Goal: Information Seeking & Learning: Learn about a topic

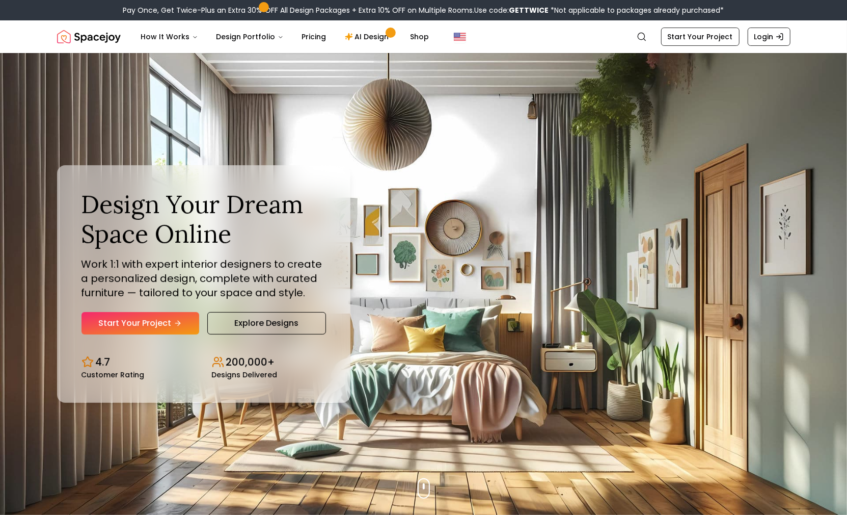
click at [81, 63] on div "Design Your Dream Space Online Work 1:1 with expert interior designers to creat…" at bounding box center [424, 284] width 783 height 462
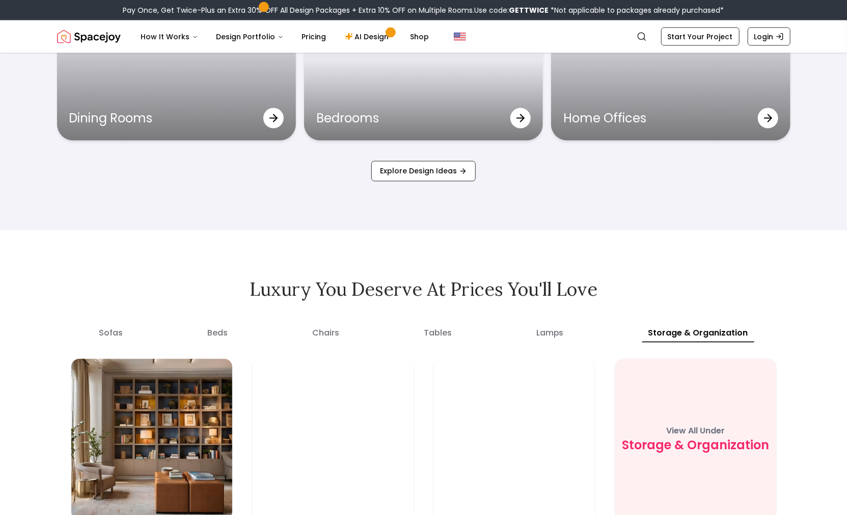
scroll to position [3675, 0]
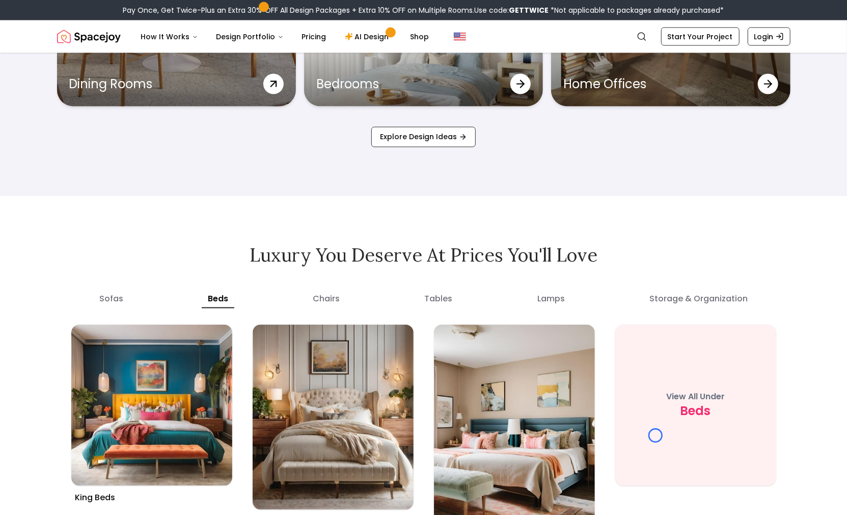
click at [81, 63] on div "Dining Rooms" at bounding box center [176, 84] width 239 height 45
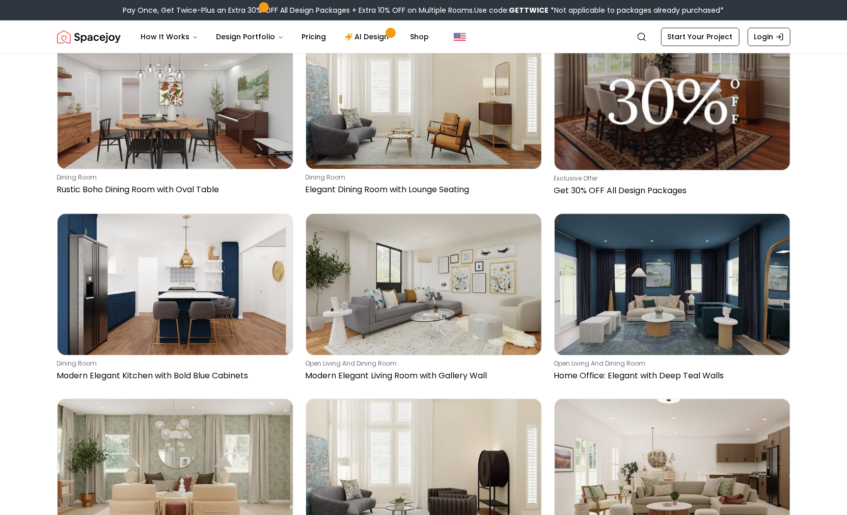
scroll to position [4224, 0]
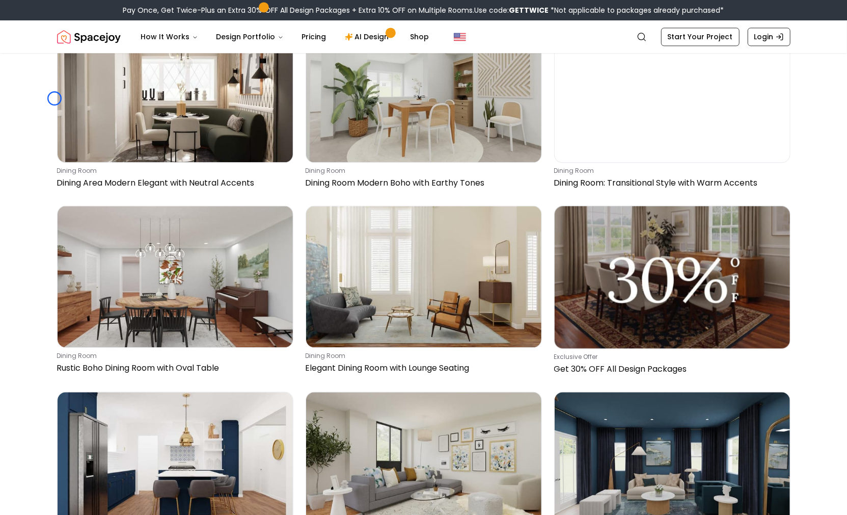
scroll to position [4003, 0]
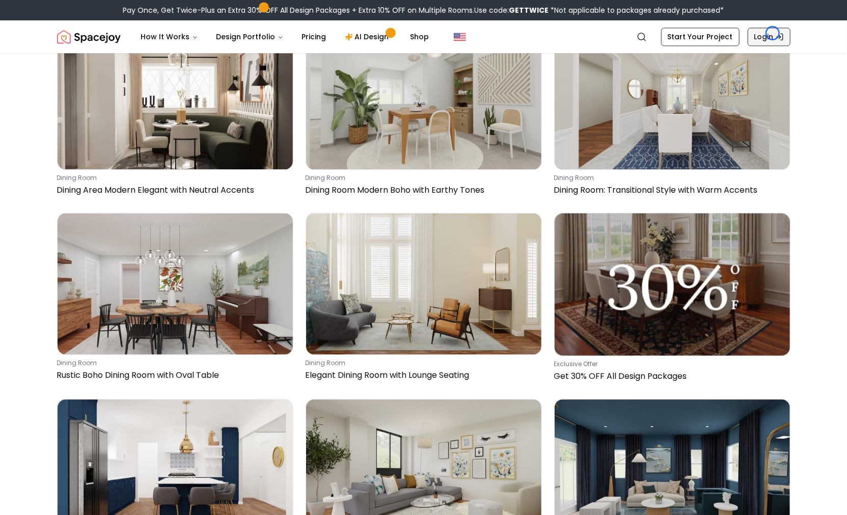
click at [773, 33] on link "Login" at bounding box center [769, 37] width 43 height 18
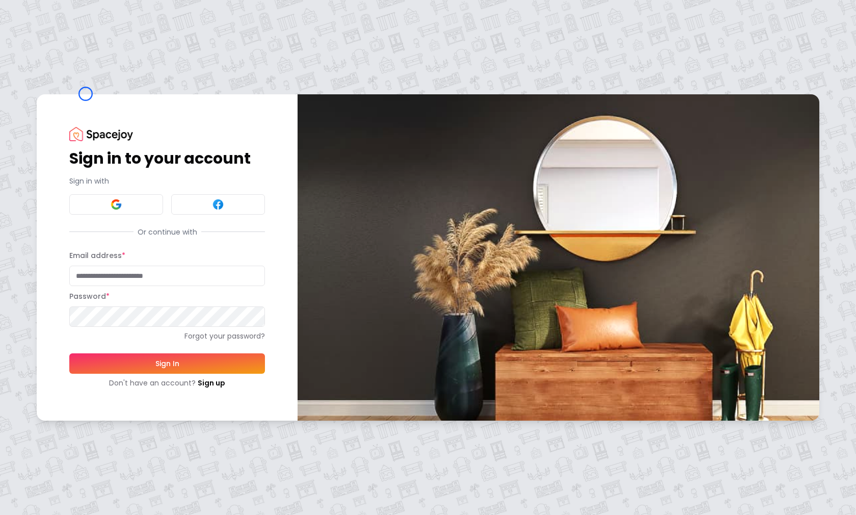
click at [86, 94] on div "Sign in to your account Sign in with Or continue with Email address * Password …" at bounding box center [428, 257] width 856 height 515
click at [75, 92] on div "Sign in to your account Sign in with Or continue with Email address * Password …" at bounding box center [428, 257] width 856 height 515
click at [208, 380] on link "Sign up" at bounding box center [212, 383] width 28 height 10
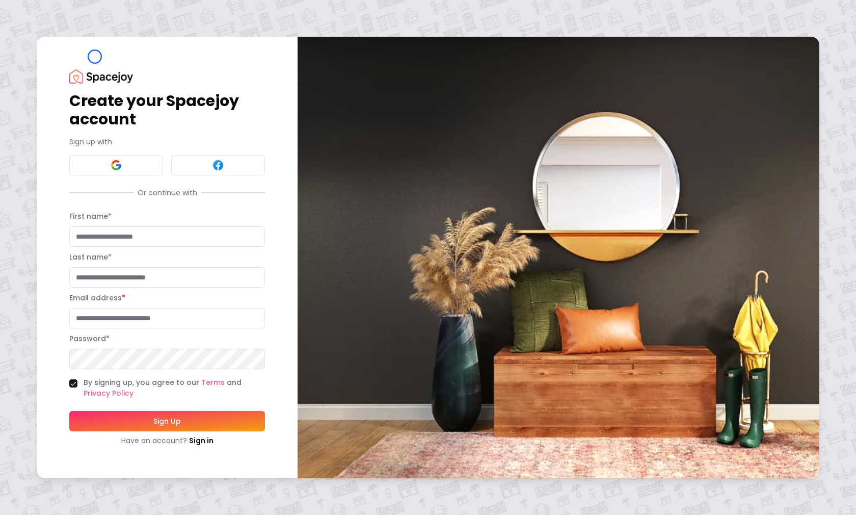
click at [95, 57] on div "Create your Spacejoy account Sign up with Or continue with First name * Last na…" at bounding box center [167, 257] width 261 height 441
click at [55, 78] on div "Create your Spacejoy account Sign up with Or continue with First name * Last na…" at bounding box center [167, 257] width 261 height 441
click at [189, 438] on link "Sign in" at bounding box center [201, 440] width 24 height 10
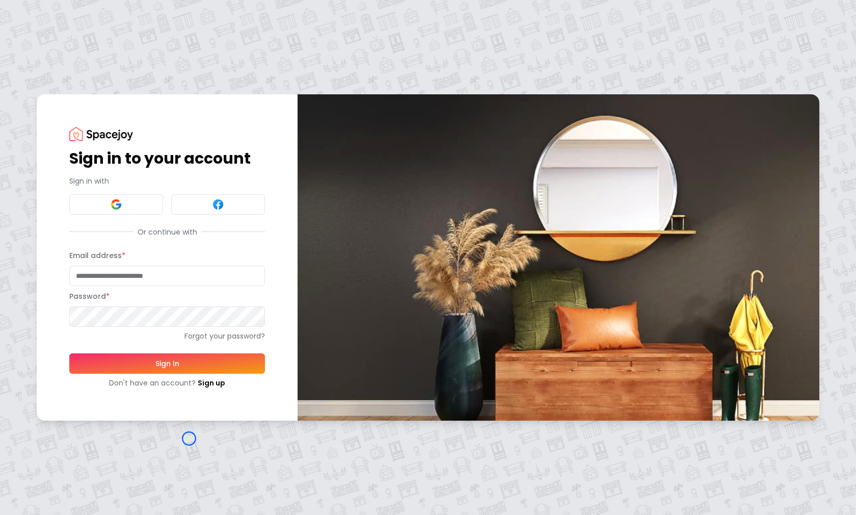
click at [100, 79] on div "Sign in to your account Sign in with Or continue with Email address * Password …" at bounding box center [428, 257] width 856 height 515
click at [100, 69] on div "Sign in to your account Sign in with Or continue with Email address * Password …" at bounding box center [428, 257] width 856 height 515
click at [201, 380] on link "Sign up" at bounding box center [212, 383] width 28 height 10
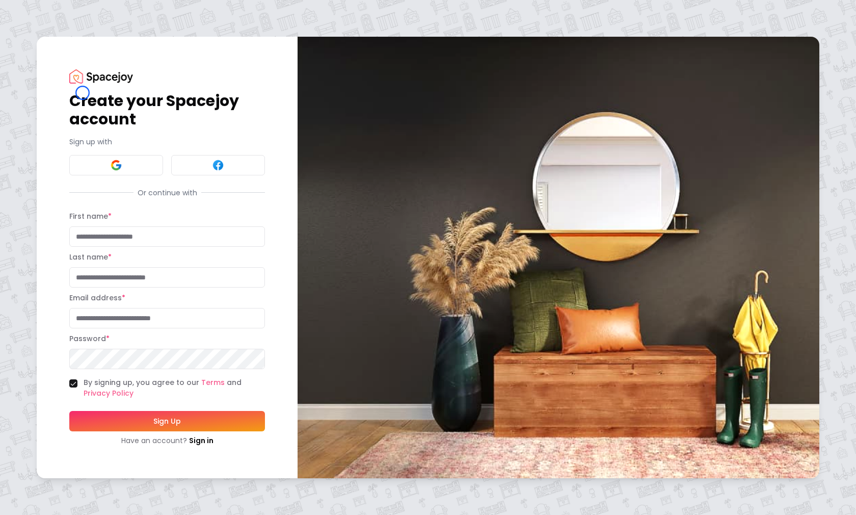
click at [83, 93] on h1 "Create your Spacejoy account" at bounding box center [167, 110] width 196 height 37
click at [101, 53] on div "Create your Spacejoy account Sign up with Or continue with First name * Last na…" at bounding box center [167, 257] width 261 height 441
click at [125, 74] on img at bounding box center [101, 76] width 64 height 14
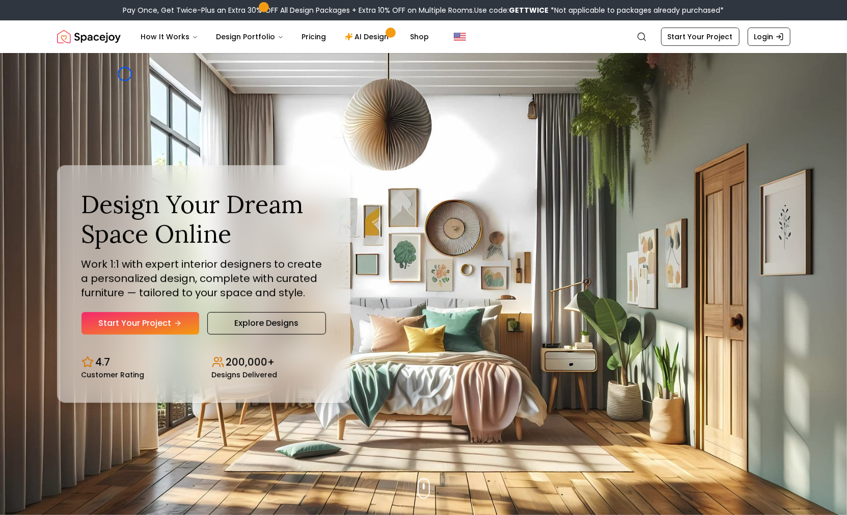
click at [125, 74] on div "Design Your Dream Space Online Work 1:1 with expert interior designers to creat…" at bounding box center [424, 284] width 783 height 462
click at [80, 67] on div "Design Your Dream Space Online Work 1:1 with expert interior designers to creat…" at bounding box center [424, 284] width 783 height 462
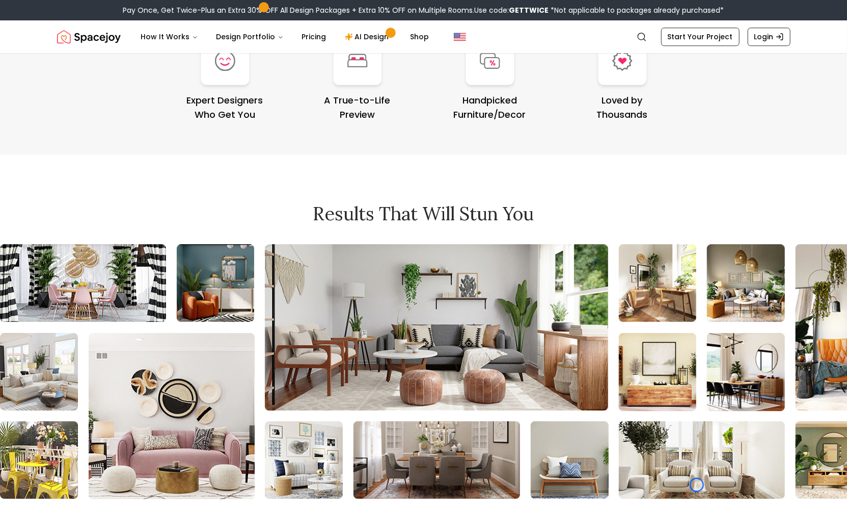
scroll to position [4358, 0]
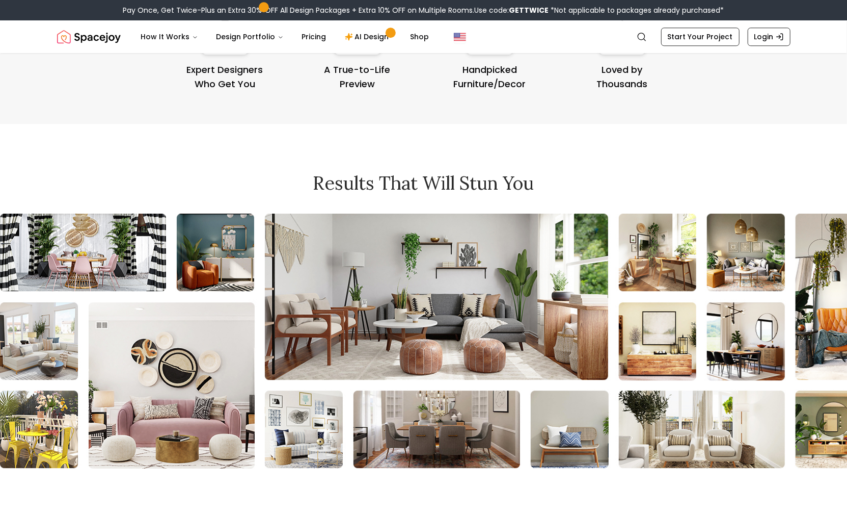
click at [80, 67] on div "Your Happiness Guaranteed Expert Designers Who Get You A True-to-Life Preview H…" at bounding box center [424, 28] width 783 height 192
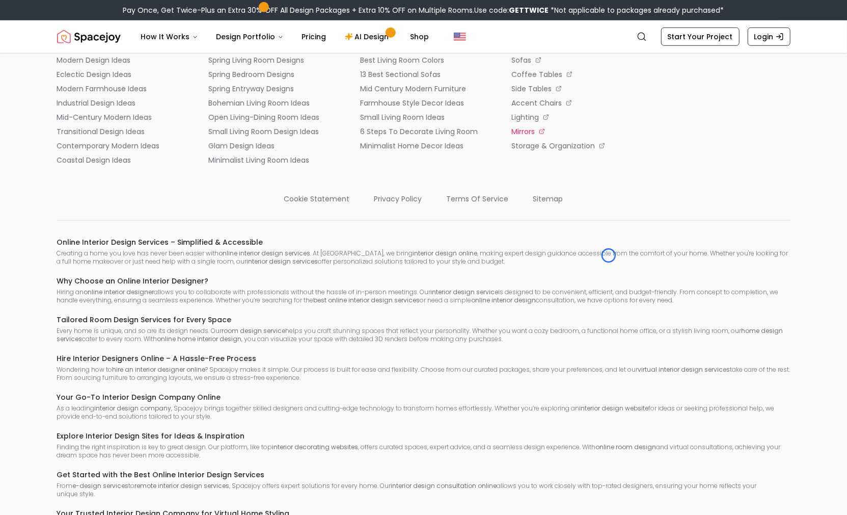
click at [609, 137] on li "mirrors" at bounding box center [575, 131] width 127 height 10
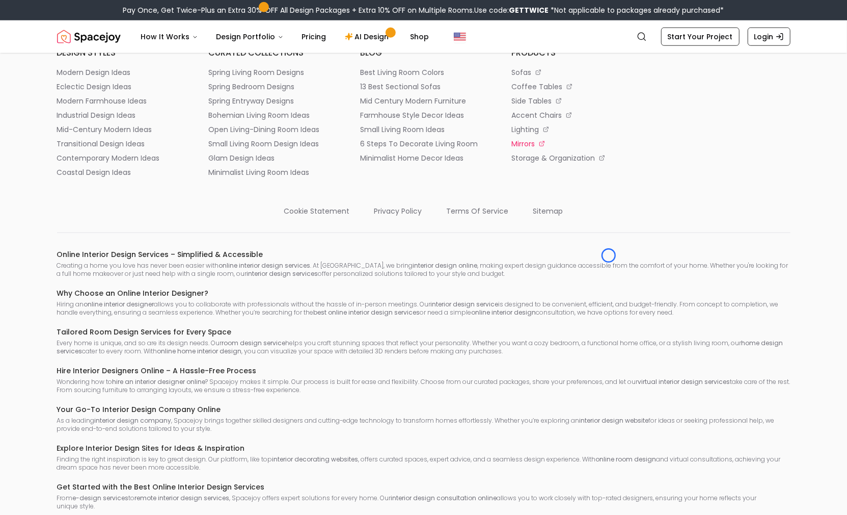
scroll to position [5471, 0]
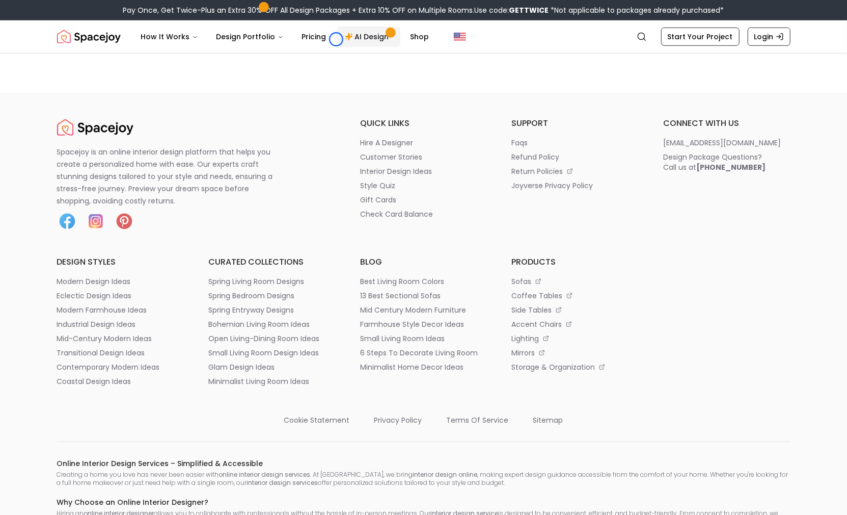
click at [337, 39] on link "AI Design" at bounding box center [369, 36] width 64 height 20
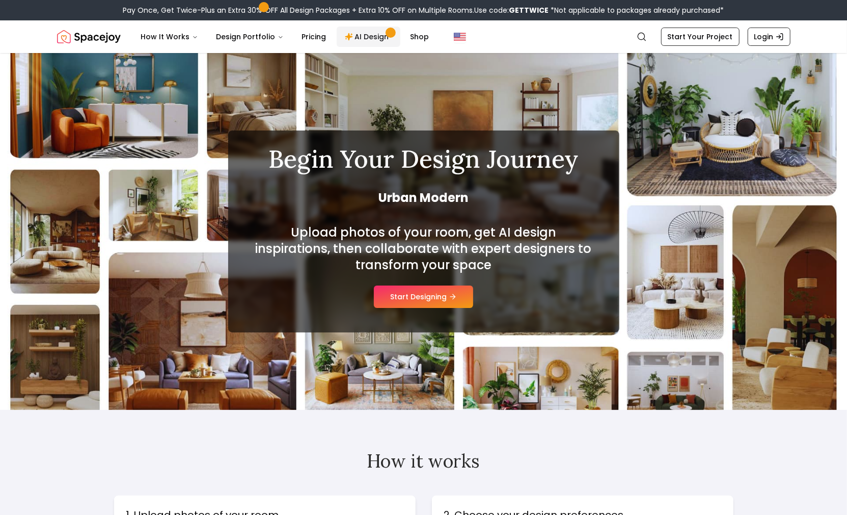
click at [337, 39] on link "AI Design" at bounding box center [369, 36] width 64 height 20
click at [51, 55] on div "Begin Your Design Journey Contemporary Upload photos of your room, get AI desig…" at bounding box center [423, 231] width 847 height 357
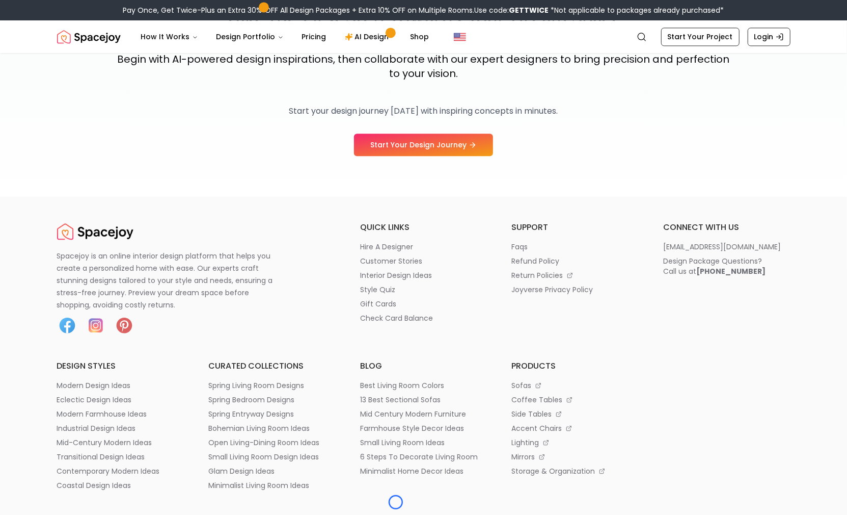
scroll to position [1559, 0]
